Goal: Task Accomplishment & Management: Use online tool/utility

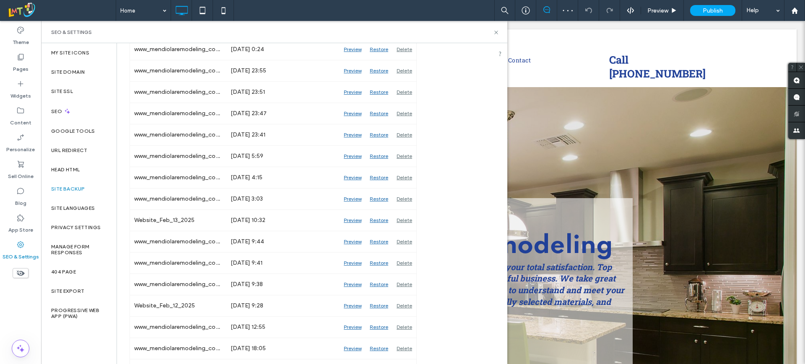
scroll to position [1140, 0]
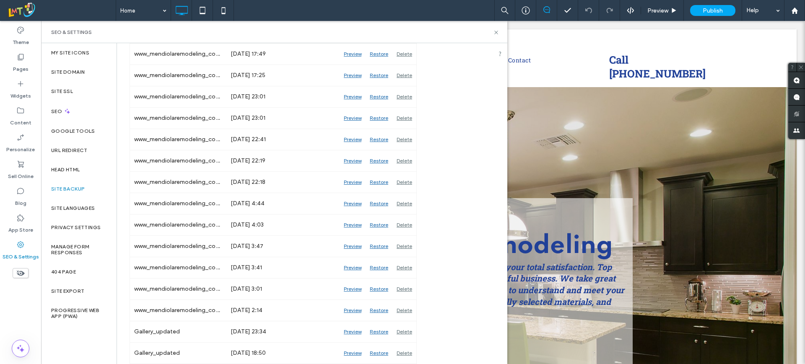
click at [84, 352] on div "My Site Icons Site Domain Site SSL SEO Google Tools URL Redirect Head HTML Site…" at bounding box center [78, 203] width 75 height 321
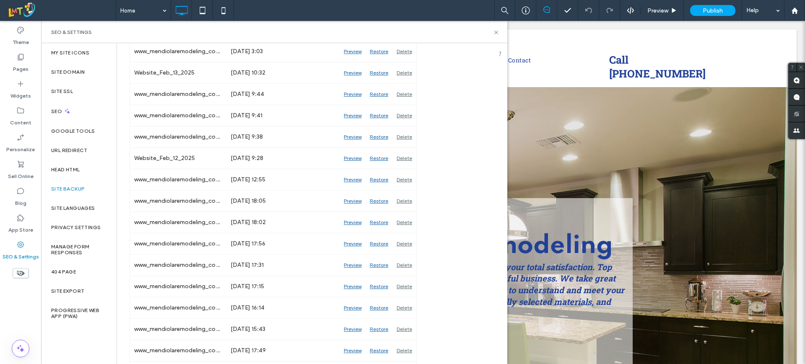
scroll to position [817, 0]
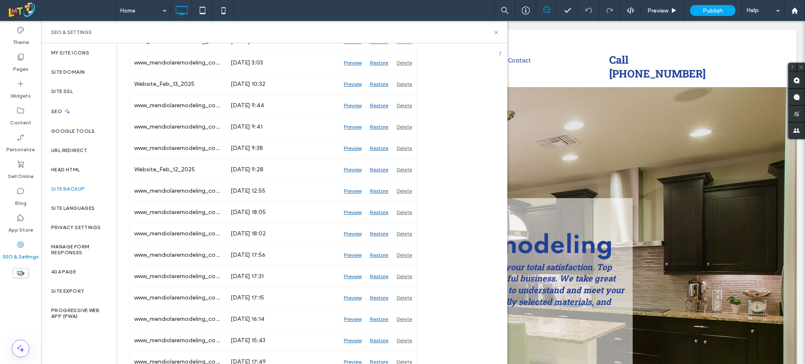
click at [75, 341] on div "My Site Icons Site Domain Site SSL SEO Google Tools URL Redirect Head HTML Site…" at bounding box center [78, 203] width 75 height 321
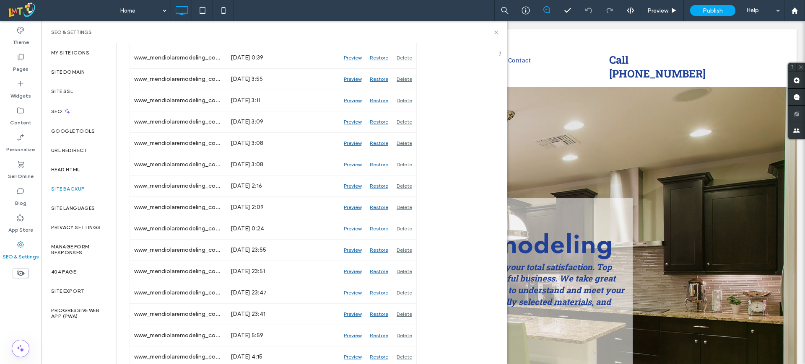
scroll to position [498, 0]
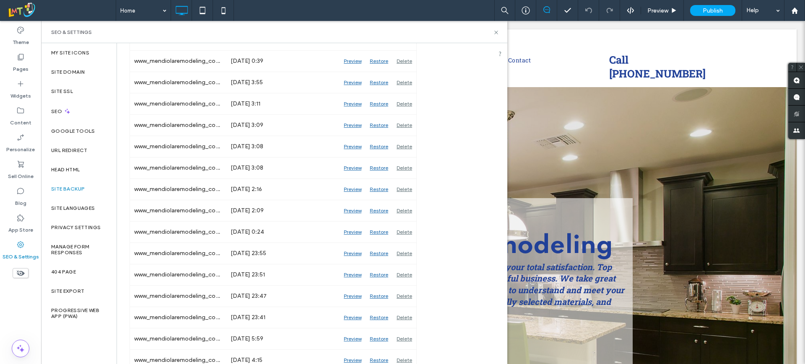
click at [75, 354] on div "My Site Icons Site Domain Site SSL SEO Google Tools URL Redirect Head HTML Site…" at bounding box center [78, 203] width 75 height 321
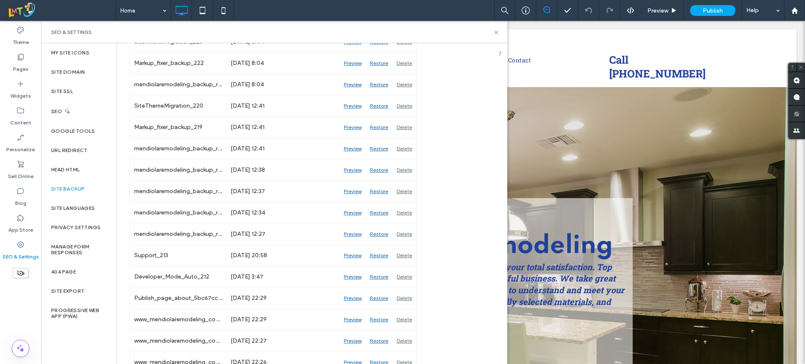
click at [85, 335] on div "My Site Icons Site Domain Site SSL SEO Google Tools URL Redirect Head HTML Site…" at bounding box center [78, 203] width 75 height 321
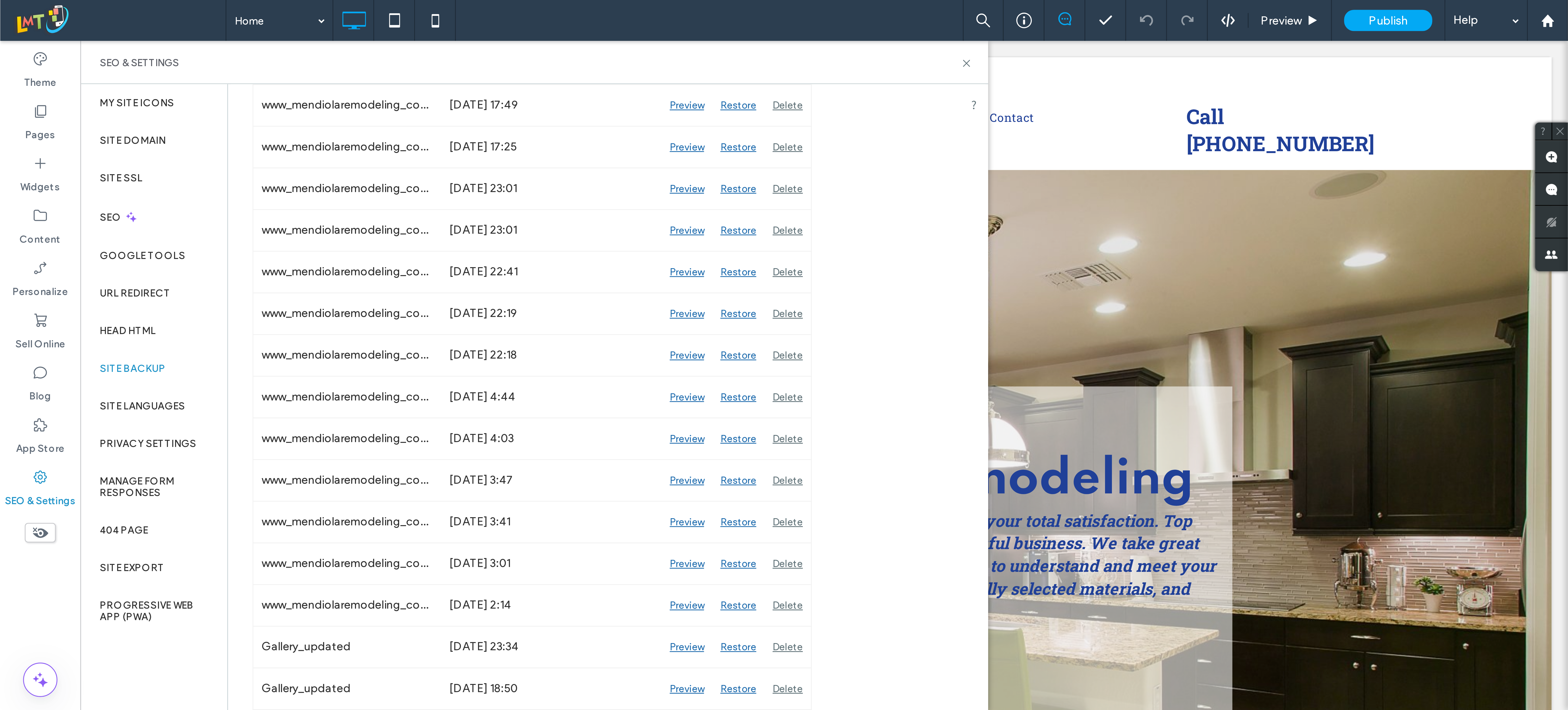
scroll to position [694, 0]
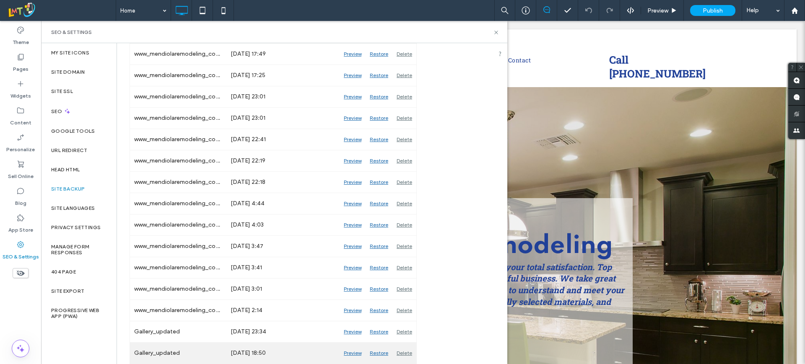
click at [353, 351] on div "Preview" at bounding box center [353, 353] width 26 height 21
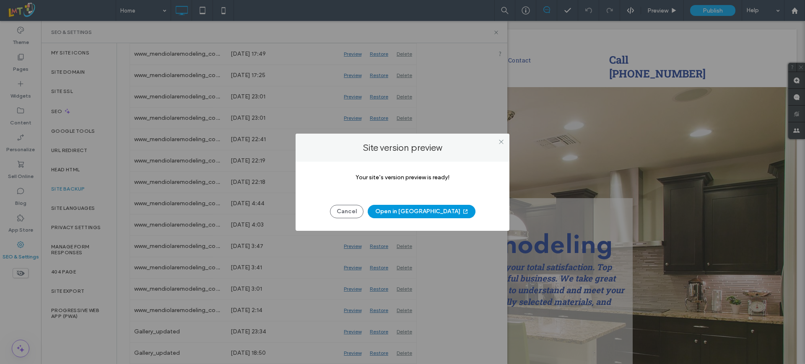
click at [434, 218] on button "Open in [GEOGRAPHIC_DATA]" at bounding box center [422, 211] width 108 height 13
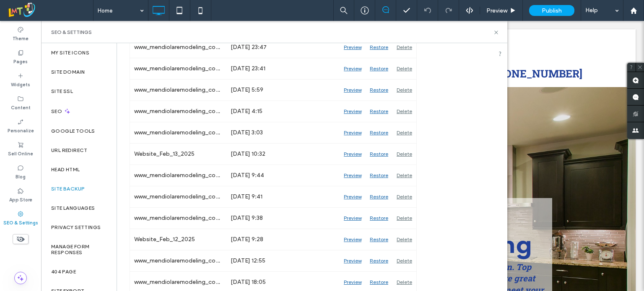
scroll to position [730, 0]
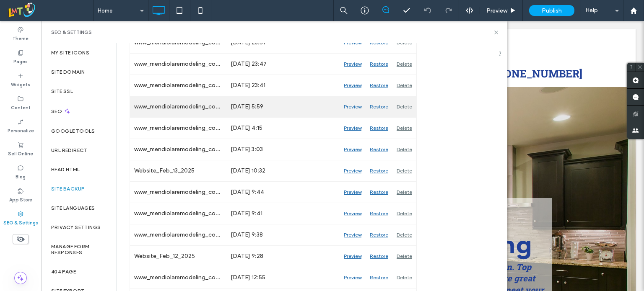
click at [351, 117] on div "Preview" at bounding box center [353, 106] width 26 height 21
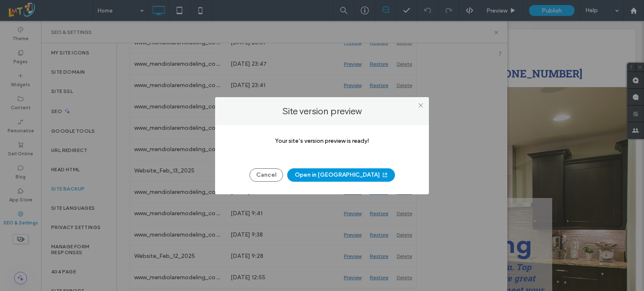
click at [354, 176] on button "Open in [GEOGRAPHIC_DATA]" at bounding box center [341, 175] width 108 height 13
